Goal: Task Accomplishment & Management: Use online tool/utility

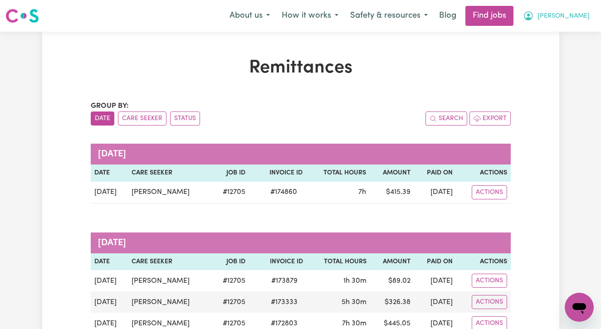
click at [572, 16] on span "[PERSON_NAME]" at bounding box center [564, 16] width 52 height 10
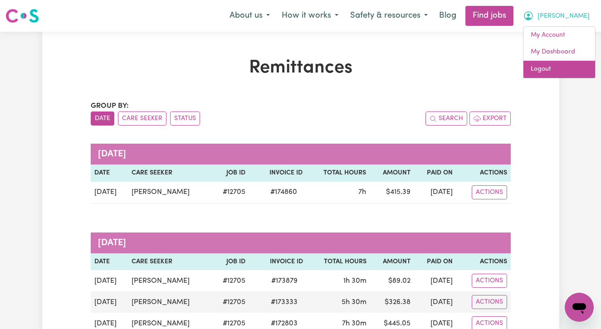
click at [541, 70] on link "Logout" at bounding box center [560, 69] width 72 height 17
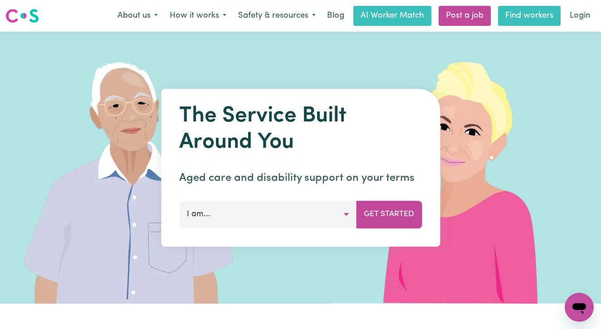
click at [513, 17] on link "Find workers" at bounding box center [529, 16] width 63 height 20
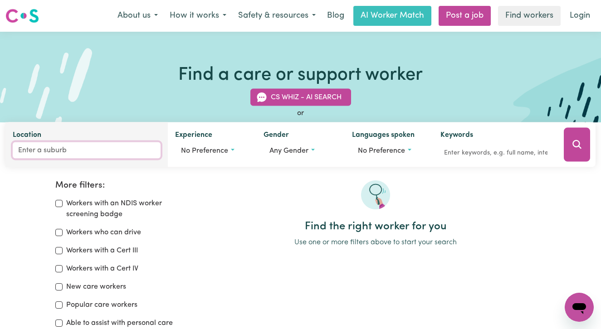
click at [64, 151] on input "Location" at bounding box center [87, 150] width 148 height 16
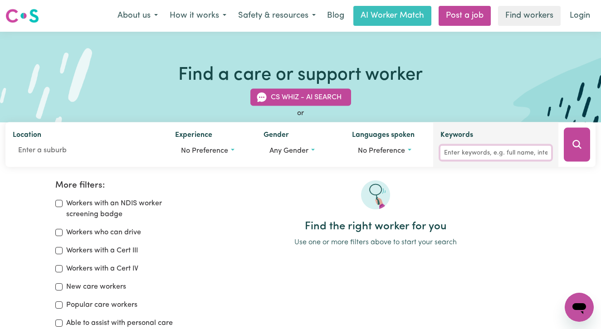
click at [460, 150] on input "Keywords" at bounding box center [495, 153] width 111 height 14
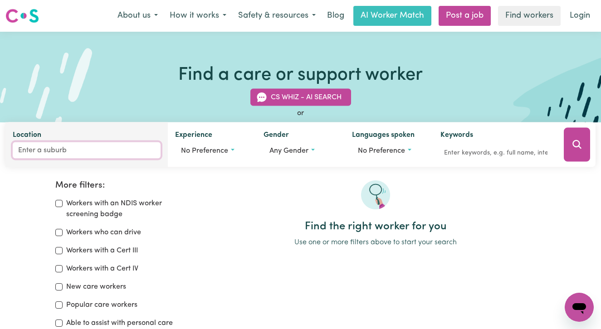
click at [96, 146] on input "Location" at bounding box center [87, 150] width 148 height 16
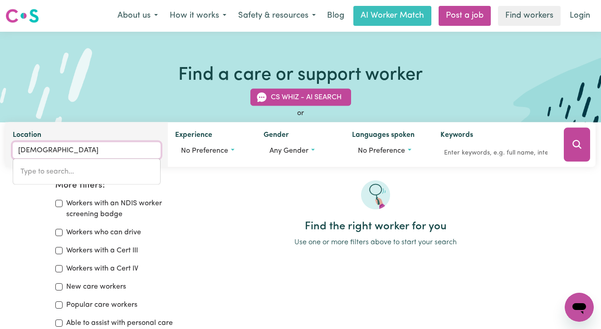
type input "[DEMOGRAPHIC_DATA]"
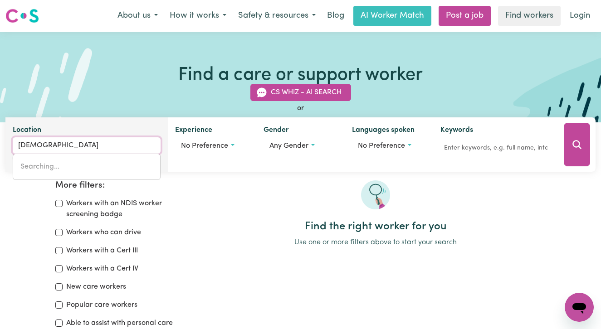
type input "mosmaN, [GEOGRAPHIC_DATA], 2088"
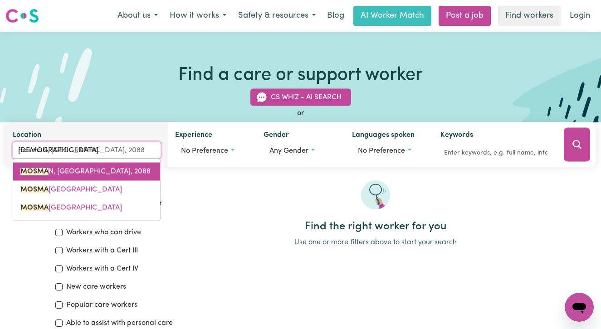
click at [51, 171] on span "MOSMA N, [GEOGRAPHIC_DATA], 2088" at bounding box center [85, 171] width 130 height 7
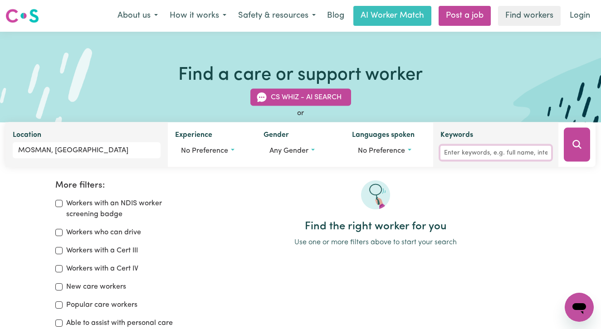
click at [486, 153] on input "Keywords" at bounding box center [495, 153] width 111 height 14
type input "[PERSON_NAME]"
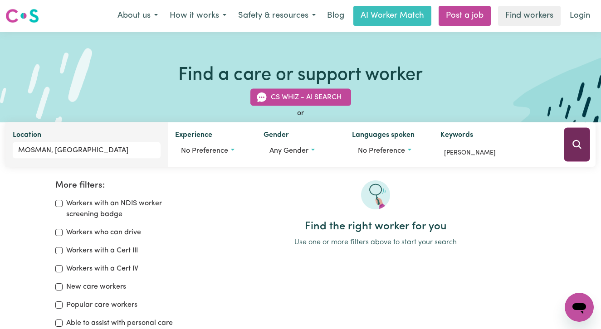
click at [577, 150] on button "Search" at bounding box center [577, 145] width 26 height 34
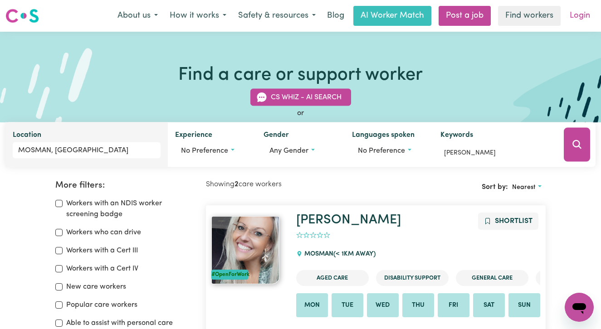
click at [580, 12] on link "Login" at bounding box center [579, 16] width 31 height 20
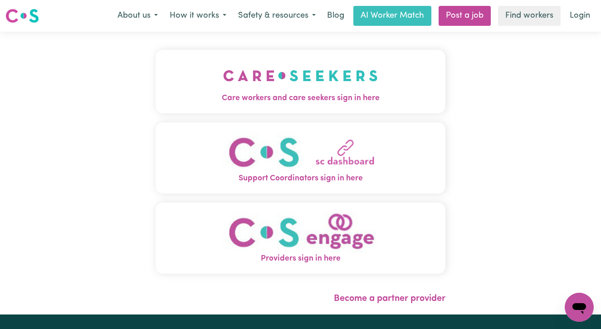
click at [201, 88] on button "Care workers and care seekers sign in here" at bounding box center [301, 82] width 290 height 64
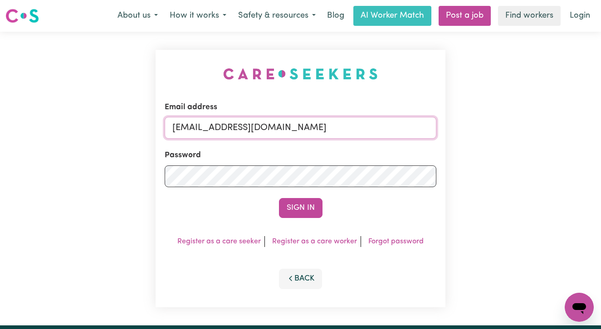
drag, startPoint x: 319, startPoint y: 127, endPoint x: 38, endPoint y: 109, distance: 281.9
click at [41, 112] on div "Email address [EMAIL_ADDRESS][DOMAIN_NAME] Password Sign In Register as a care …" at bounding box center [300, 179] width 601 height 294
paste input "[EMAIL_ADDRESS][DOMAIN_NAME]"
type input "[EMAIL_ADDRESS][PERSON_NAME][DOMAIN_NAME]"
click at [279, 198] on button "Sign In" at bounding box center [301, 208] width 44 height 20
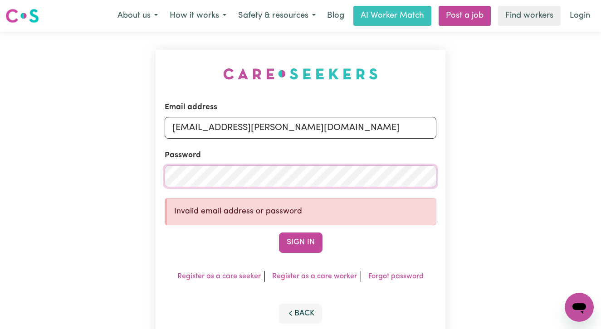
click at [134, 180] on div "Email address [EMAIL_ADDRESS][DOMAIN_NAME] Password Invalid email address or pa…" at bounding box center [300, 196] width 601 height 328
click at [279, 233] on button "Sign In" at bounding box center [301, 243] width 44 height 20
